Goal: Task Accomplishment & Management: Complete application form

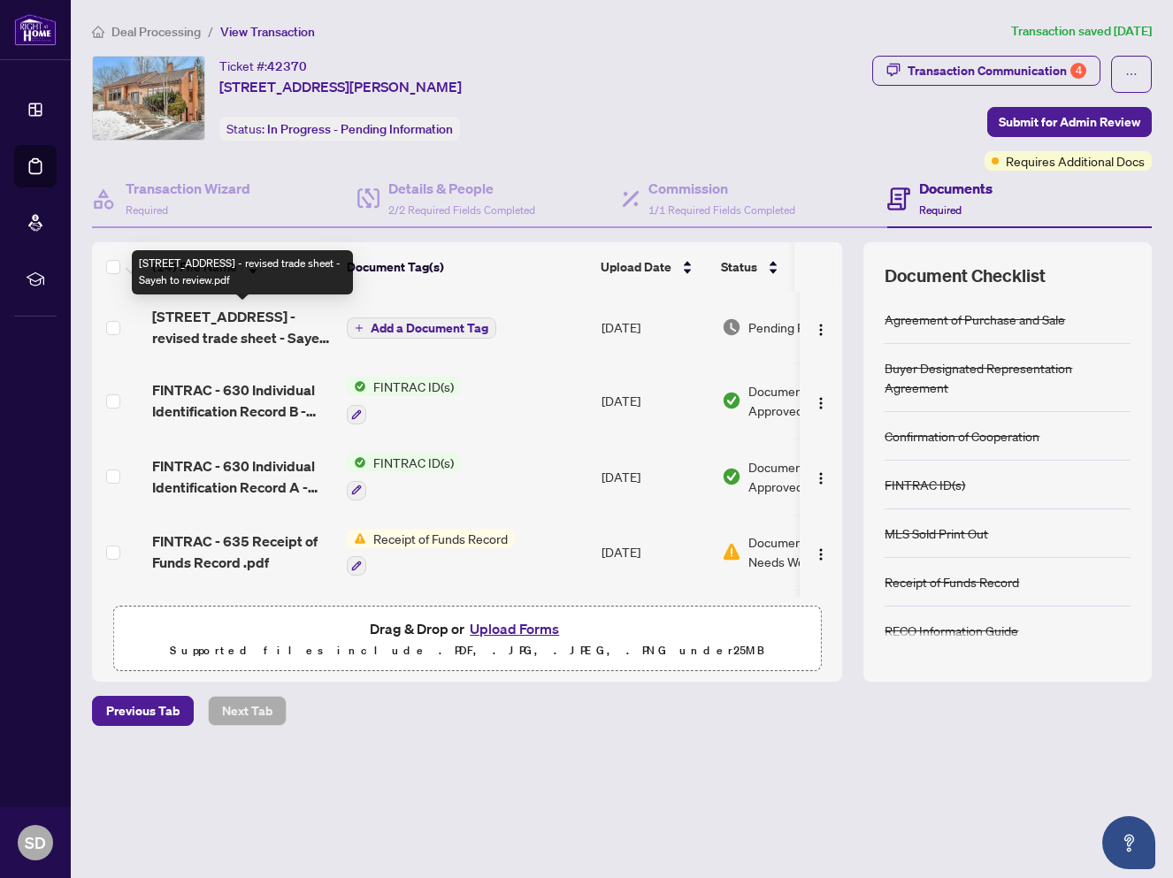
click at [260, 324] on span "[STREET_ADDRESS] - revised trade sheet - Sayeh to review.pdf" at bounding box center [242, 327] width 180 height 42
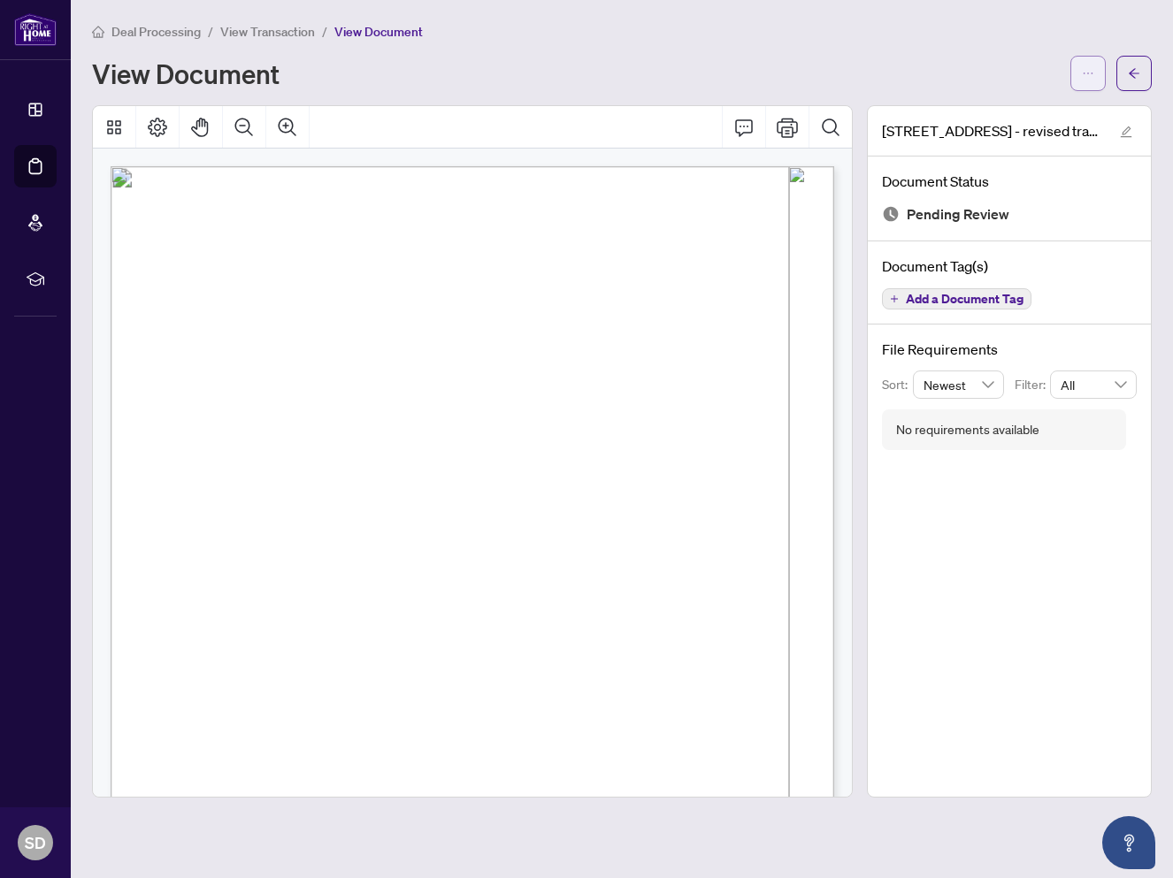
click at [1076, 76] on button "button" at bounding box center [1087, 73] width 35 height 35
click at [1020, 114] on span "Download" at bounding box center [1024, 111] width 134 height 19
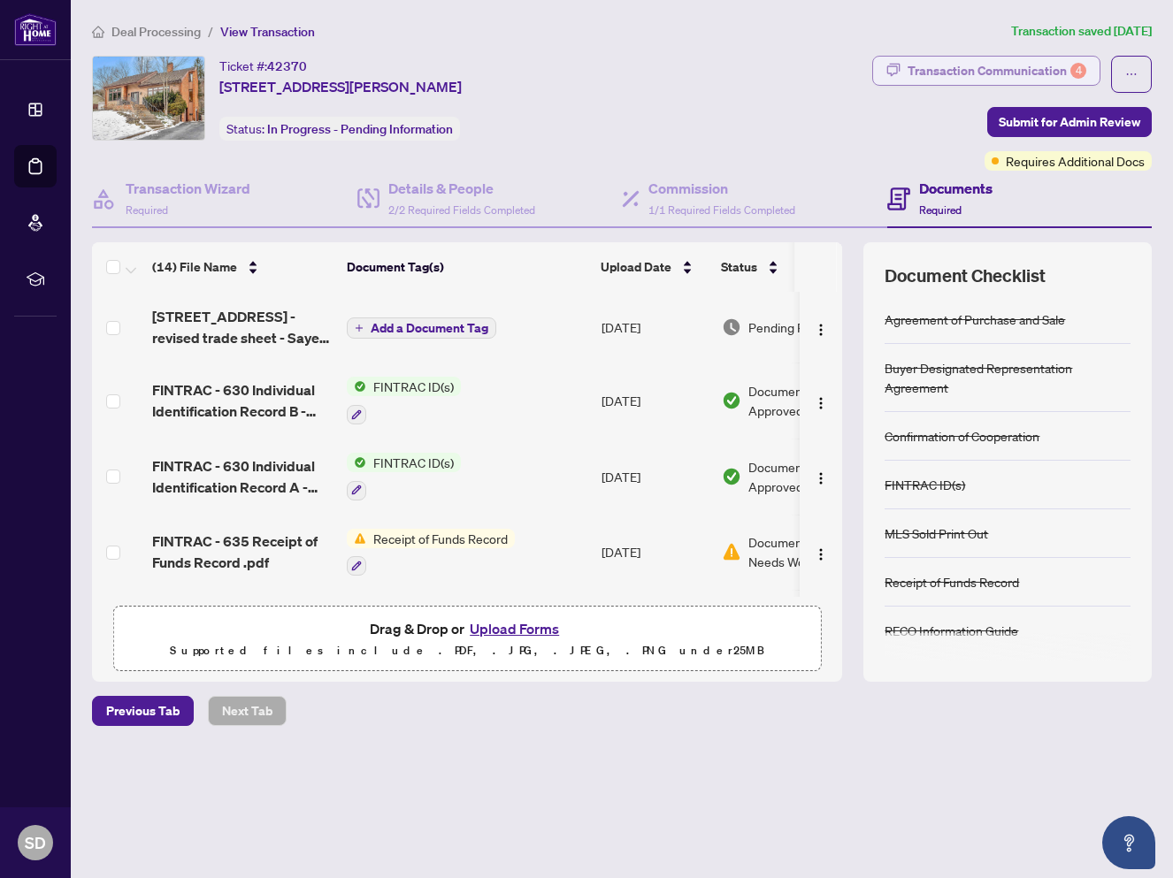
click at [940, 65] on div "Transaction Communication 4" at bounding box center [996, 71] width 179 height 28
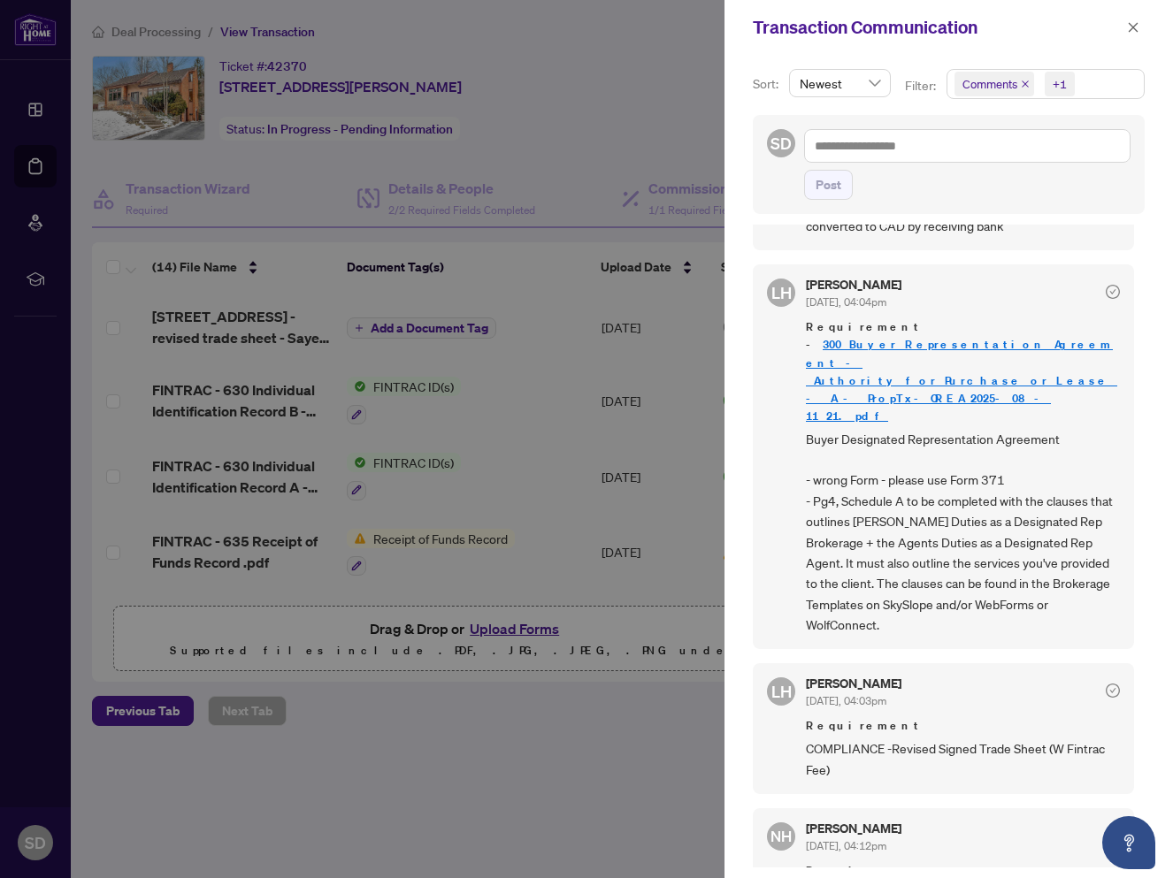
scroll to position [535, 0]
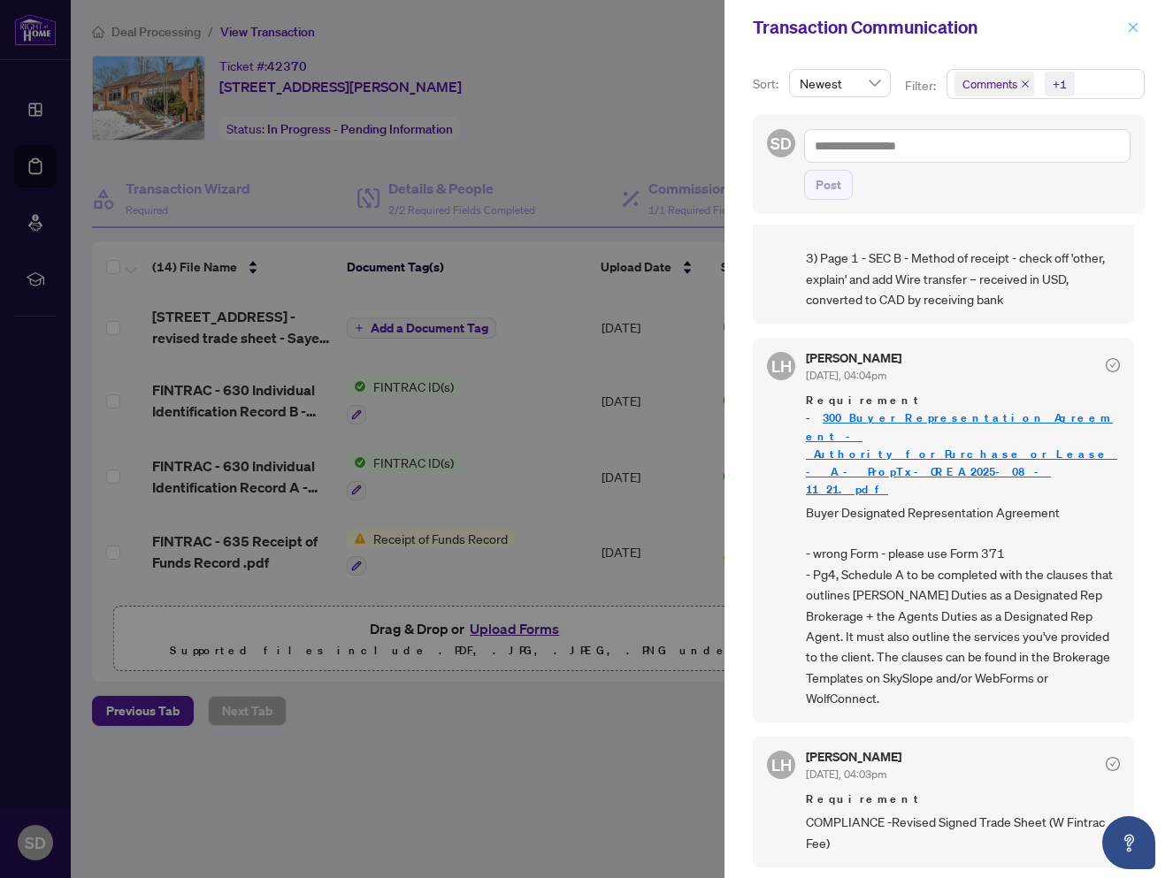
click at [1134, 24] on icon "close" at bounding box center [1133, 27] width 12 height 12
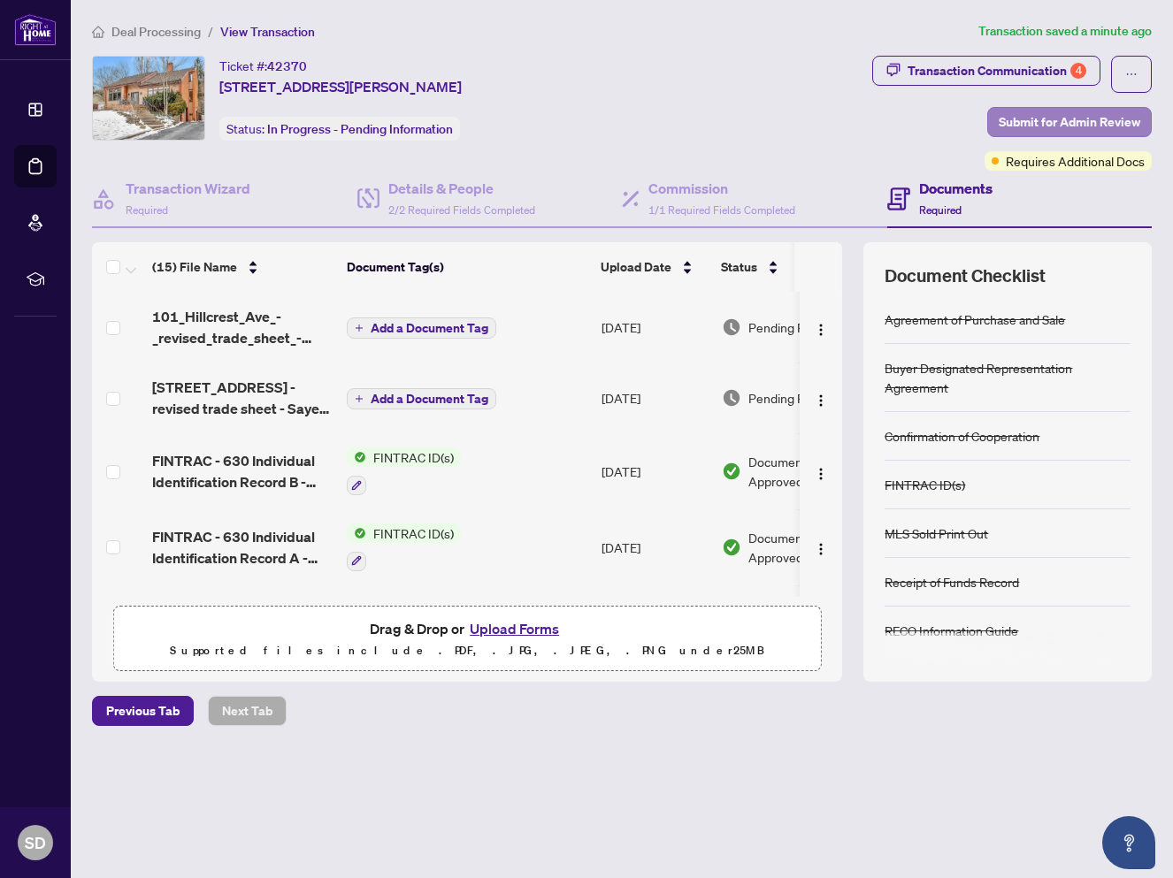
click at [1046, 116] on span "Submit for Admin Review" at bounding box center [1070, 122] width 142 height 28
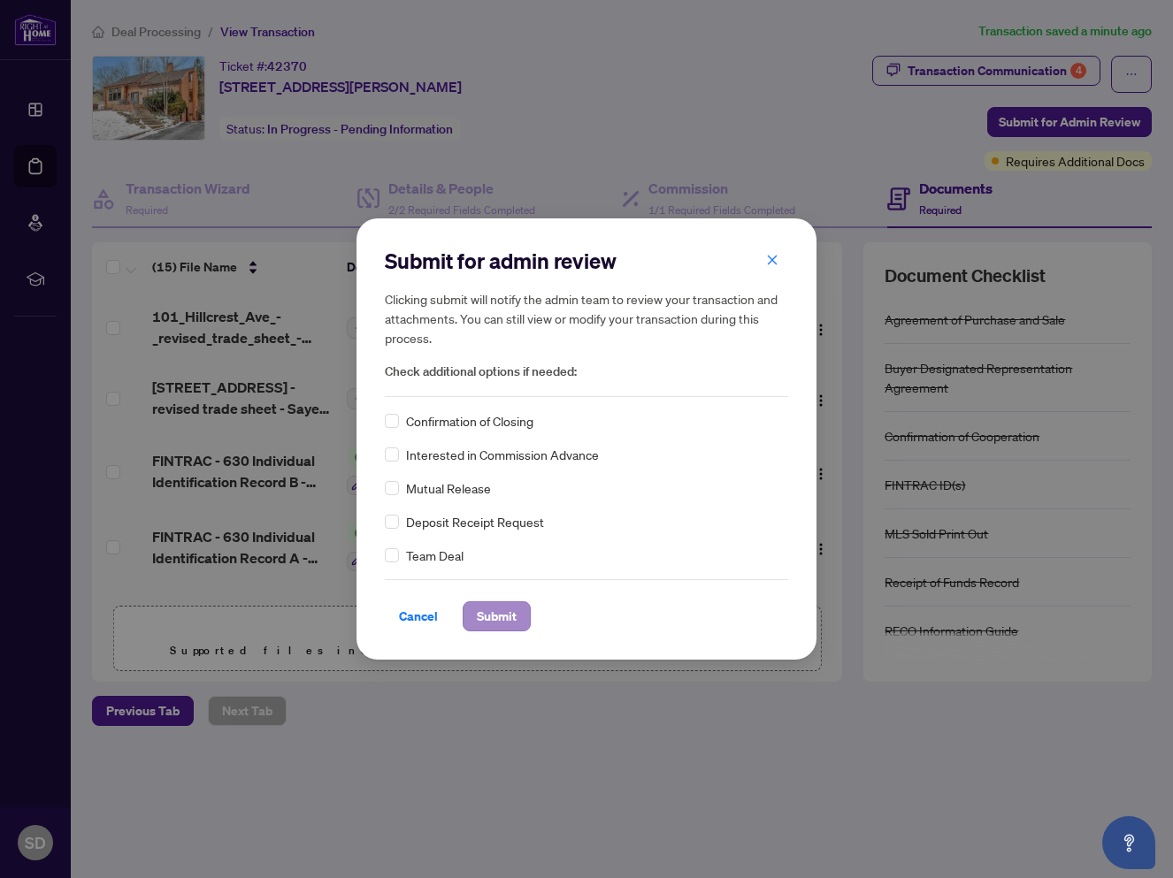
click at [491, 618] on span "Submit" at bounding box center [497, 616] width 40 height 28
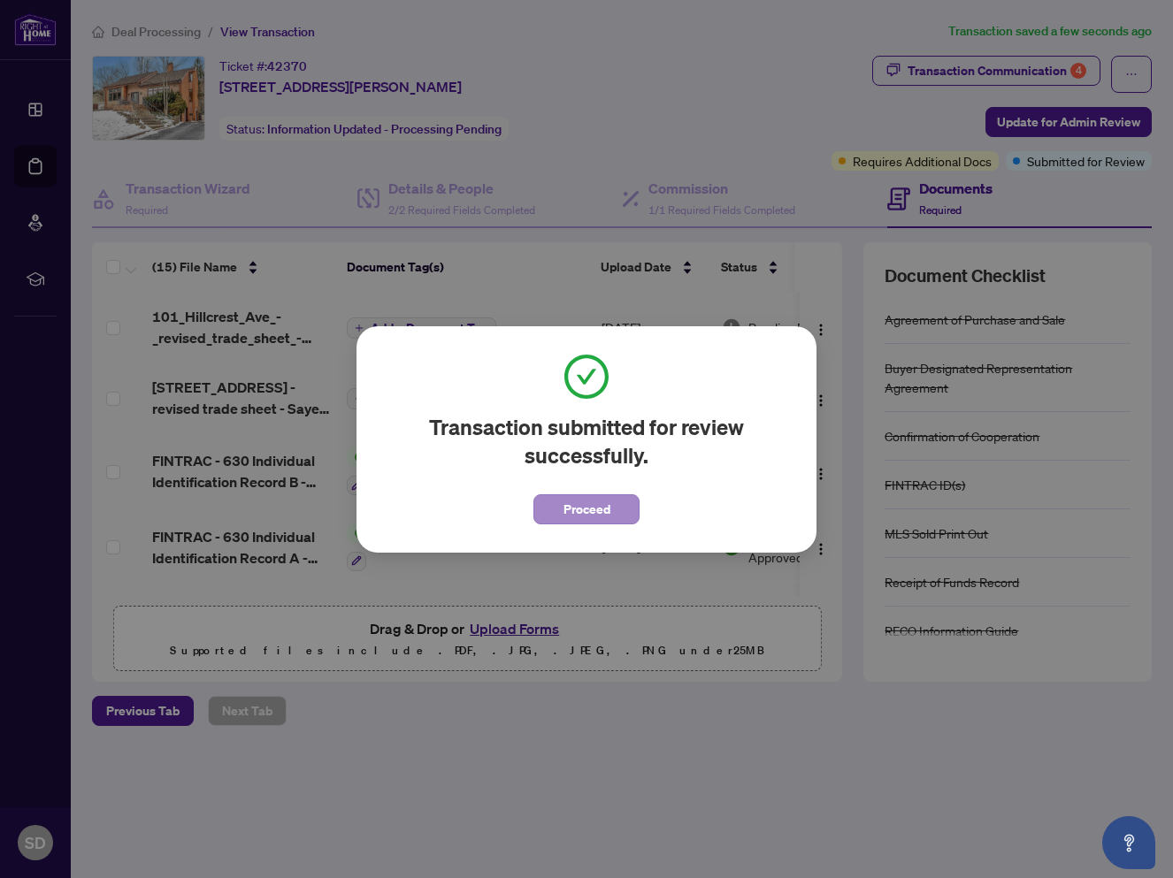
click at [571, 517] on span "Proceed" at bounding box center [586, 509] width 47 height 28
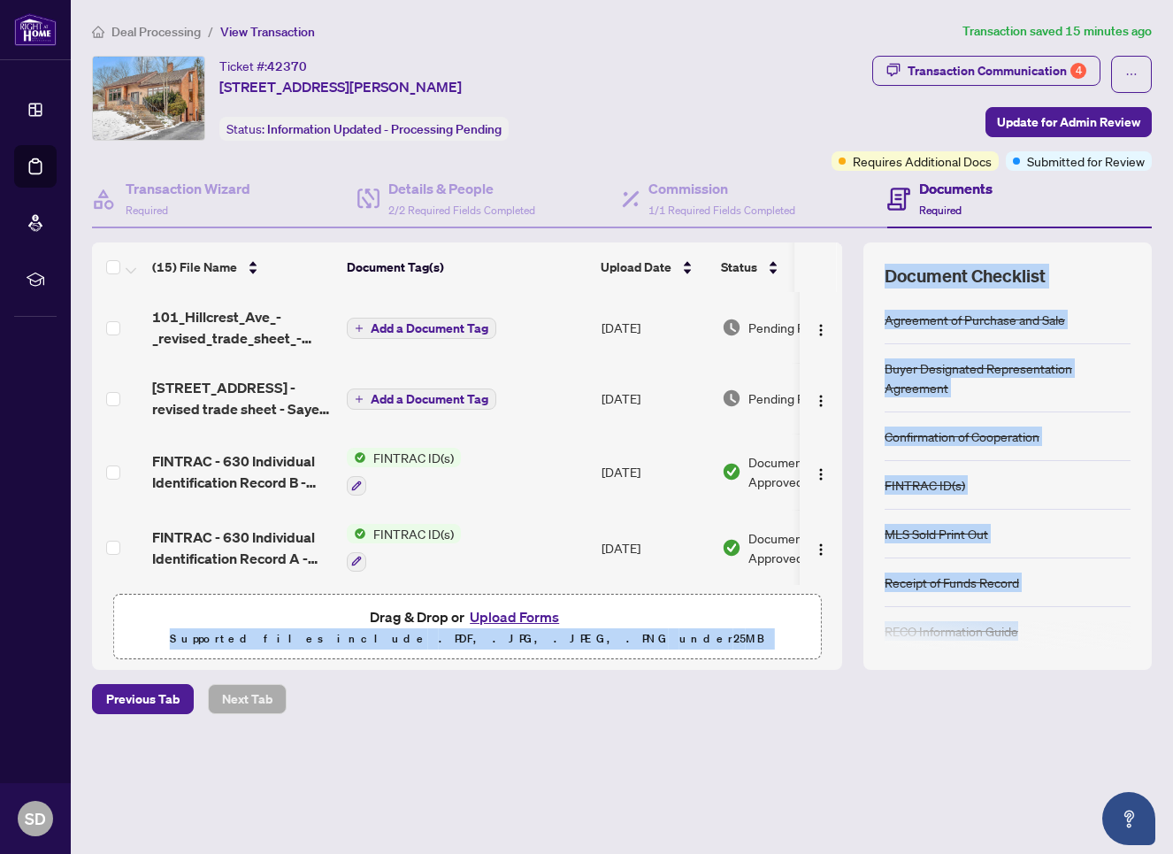
drag, startPoint x: 1072, startPoint y: 637, endPoint x: 765, endPoint y: 616, distance: 307.6
click at [765, 616] on div "Ticket #: 42370 101 Hillcrest Ave, Hamilton, Ontario L9H 4X4, Canada Status: In…" at bounding box center [622, 363] width 1074 height 614
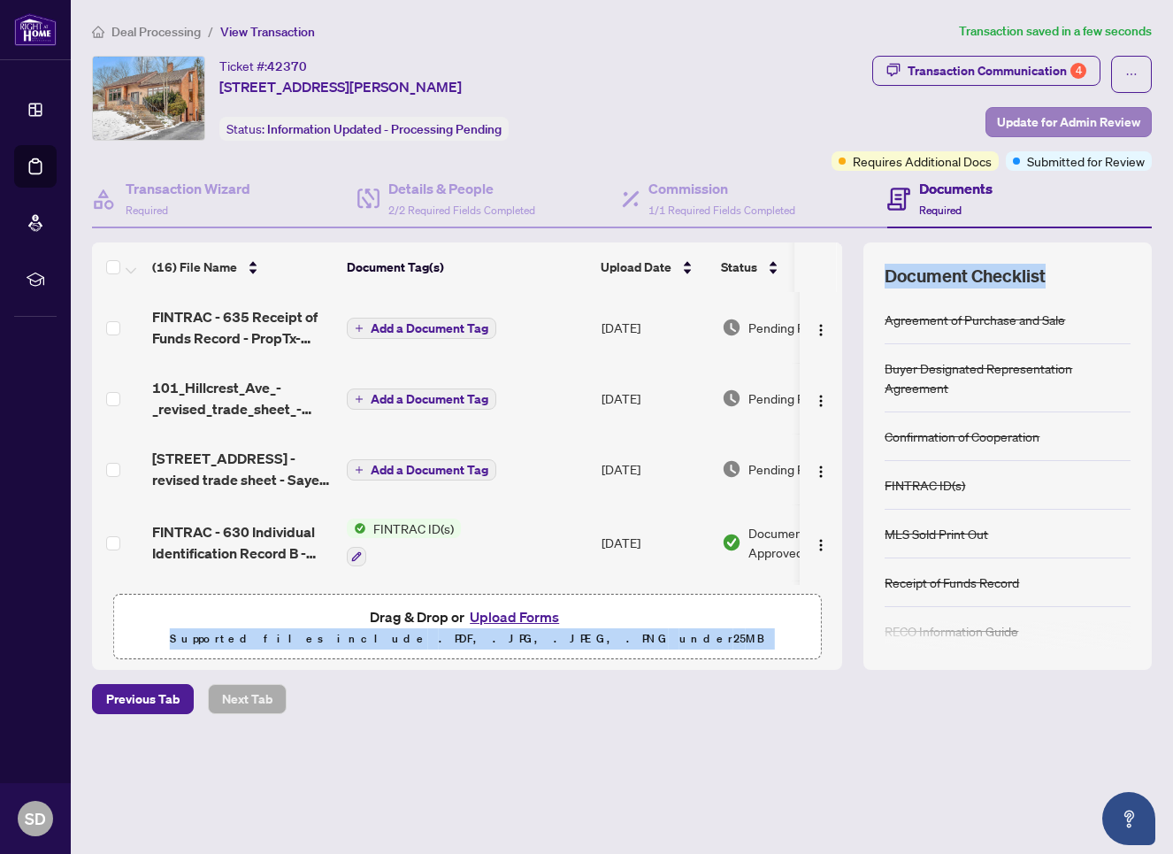
click at [1098, 124] on span "Update for Admin Review" at bounding box center [1068, 122] width 143 height 28
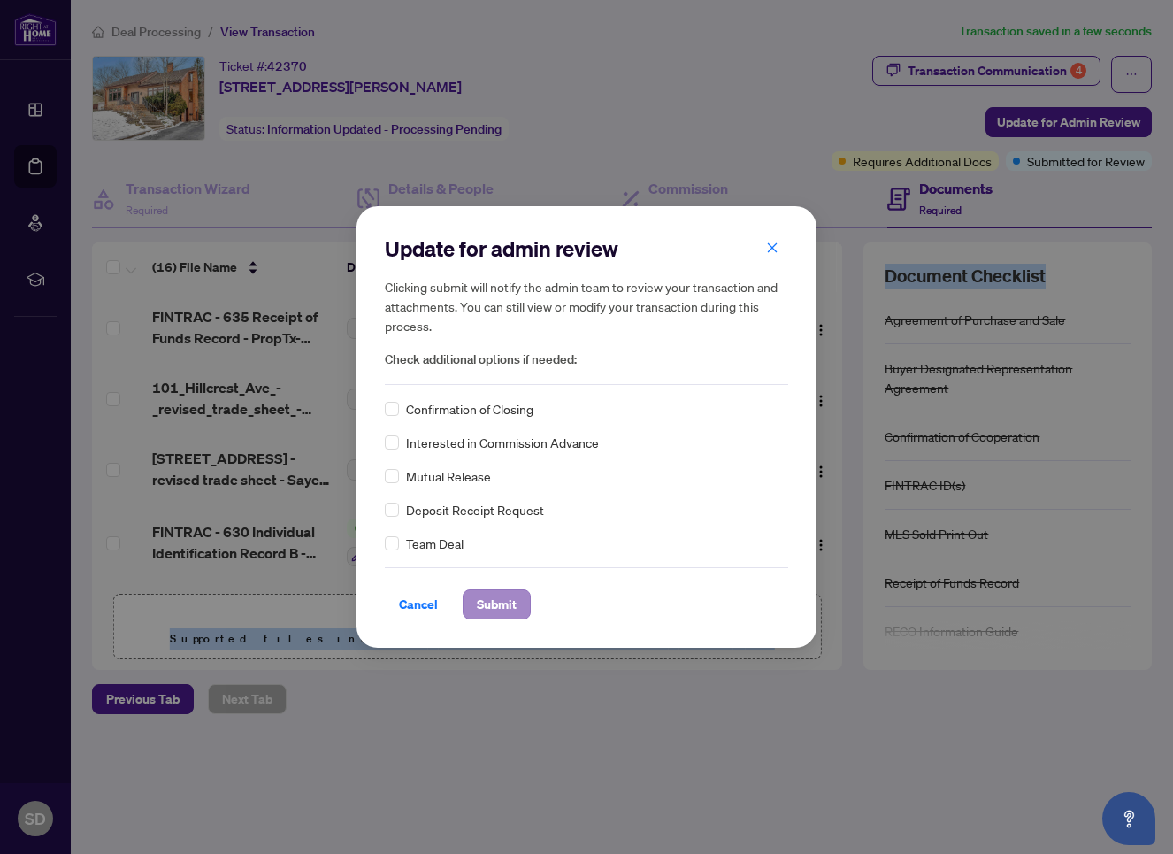
click at [495, 601] on span "Submit" at bounding box center [497, 604] width 40 height 28
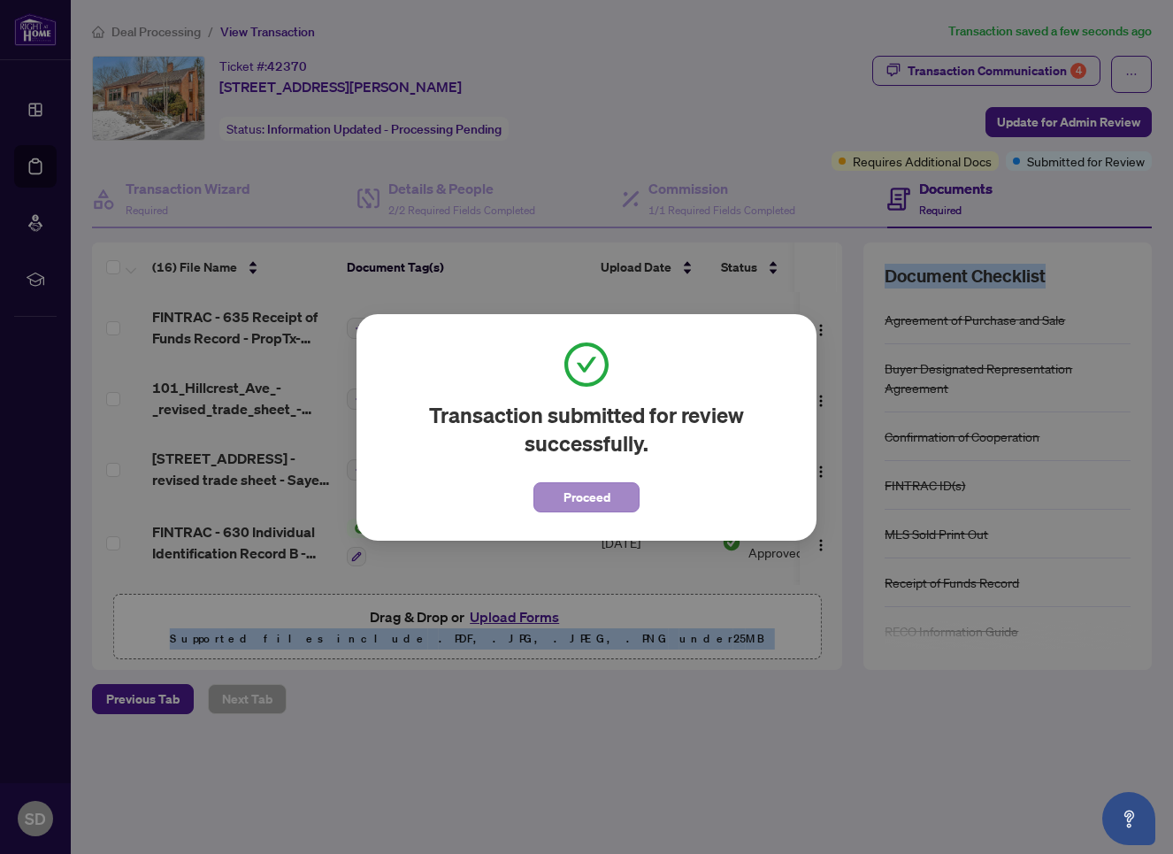
click at [576, 508] on span "Proceed" at bounding box center [586, 497] width 47 height 28
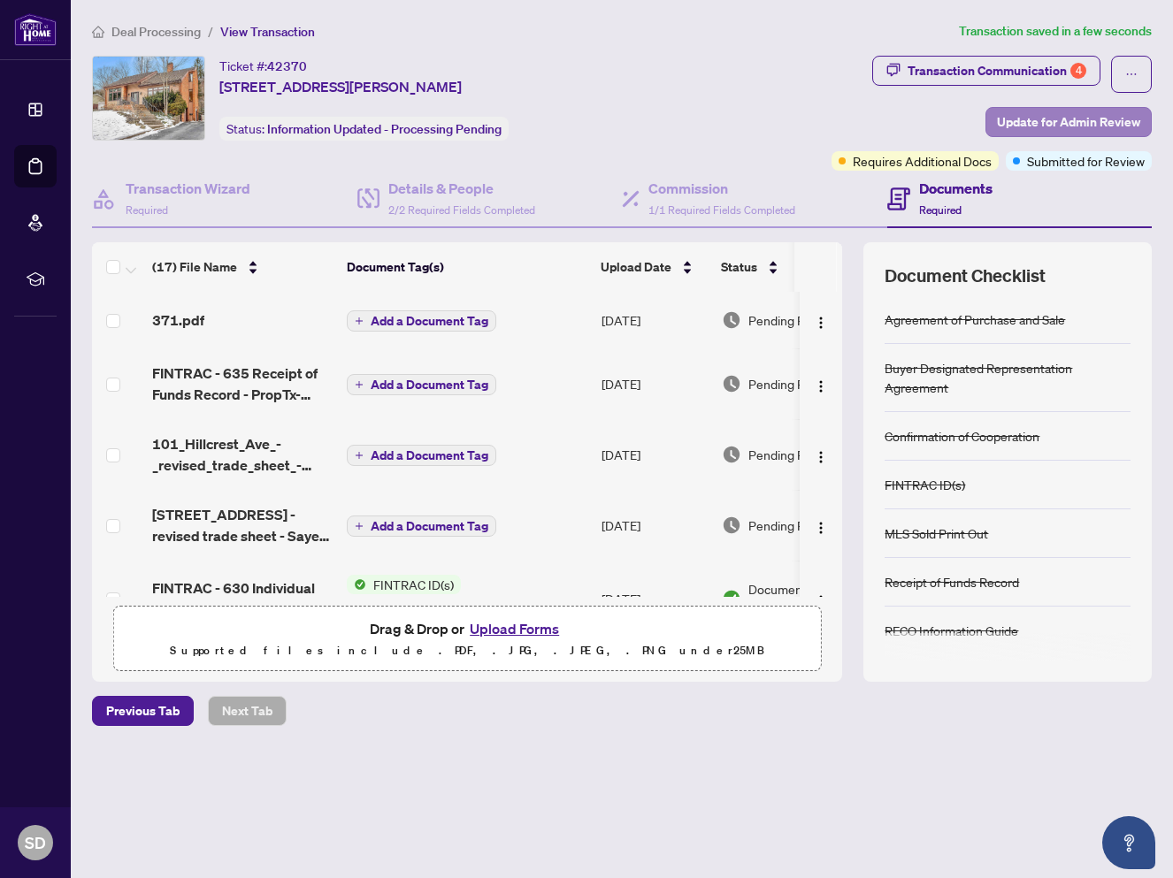
click at [1068, 116] on span "Update for Admin Review" at bounding box center [1068, 122] width 143 height 28
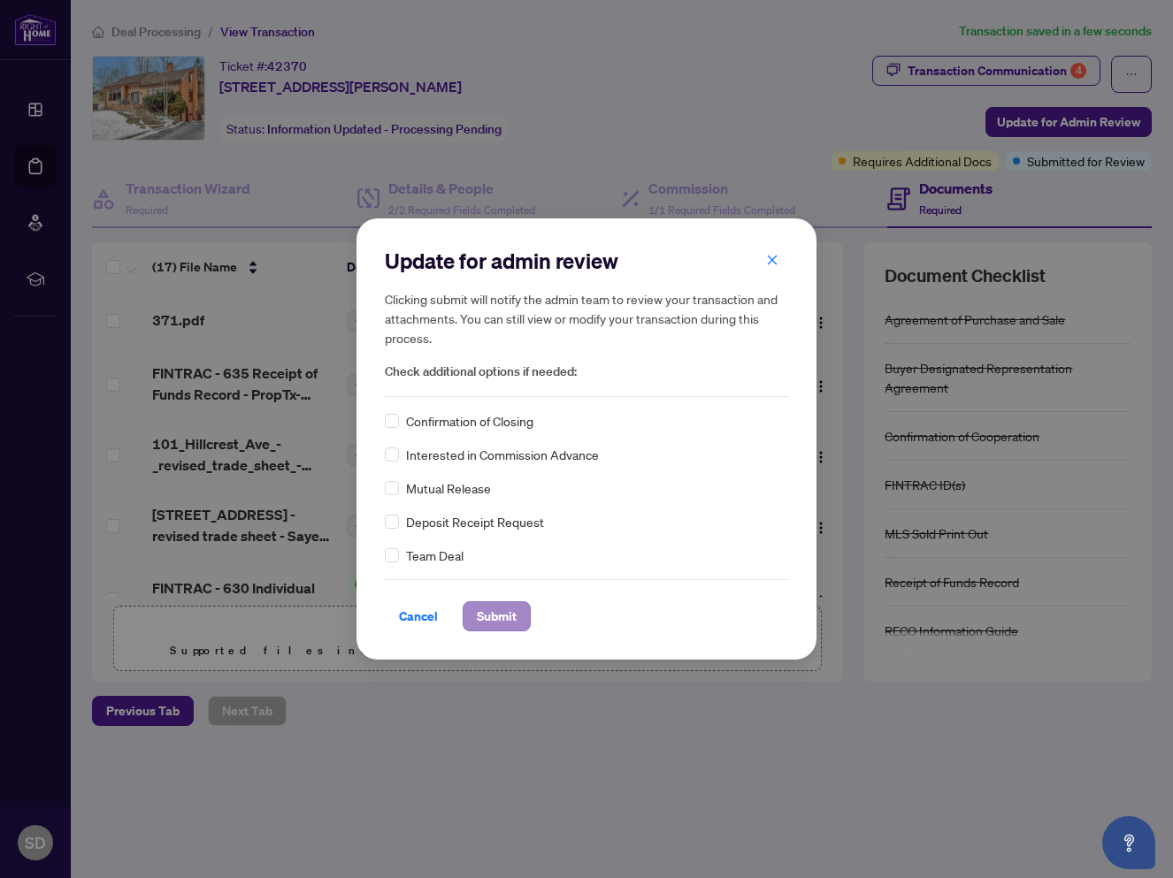
click at [487, 610] on span "Submit" at bounding box center [497, 616] width 40 height 28
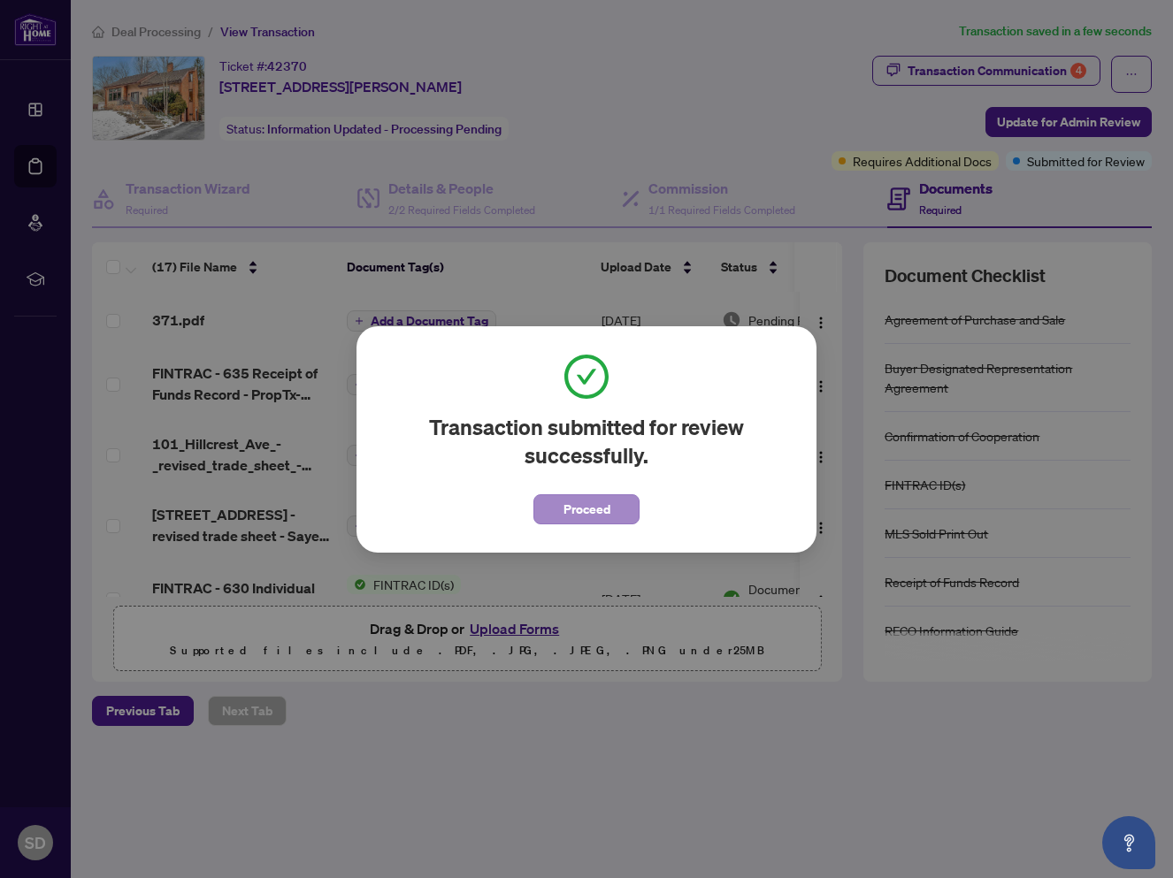
click at [555, 509] on button "Proceed" at bounding box center [586, 509] width 106 height 30
